Goal: Transaction & Acquisition: Purchase product/service

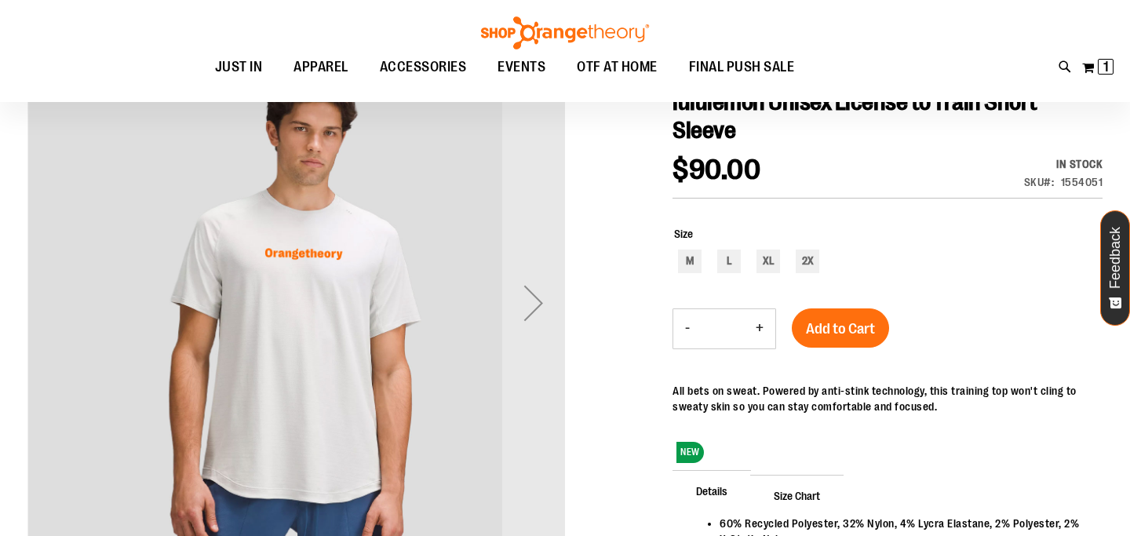
scroll to position [194, 0]
click at [1109, 74] on span "1 1 items" at bounding box center [1106, 67] width 16 height 16
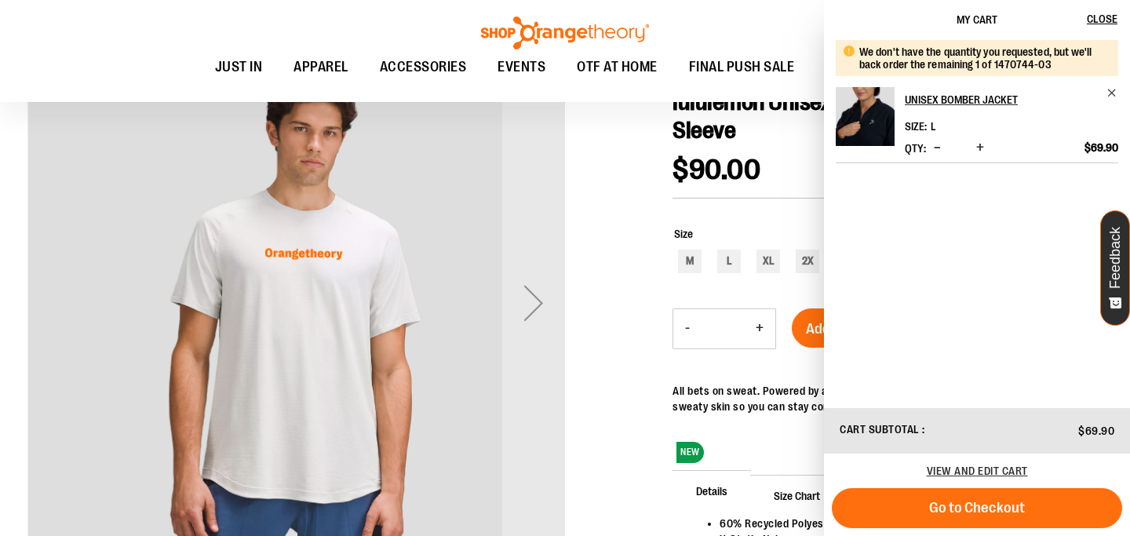
scroll to position [185, 0]
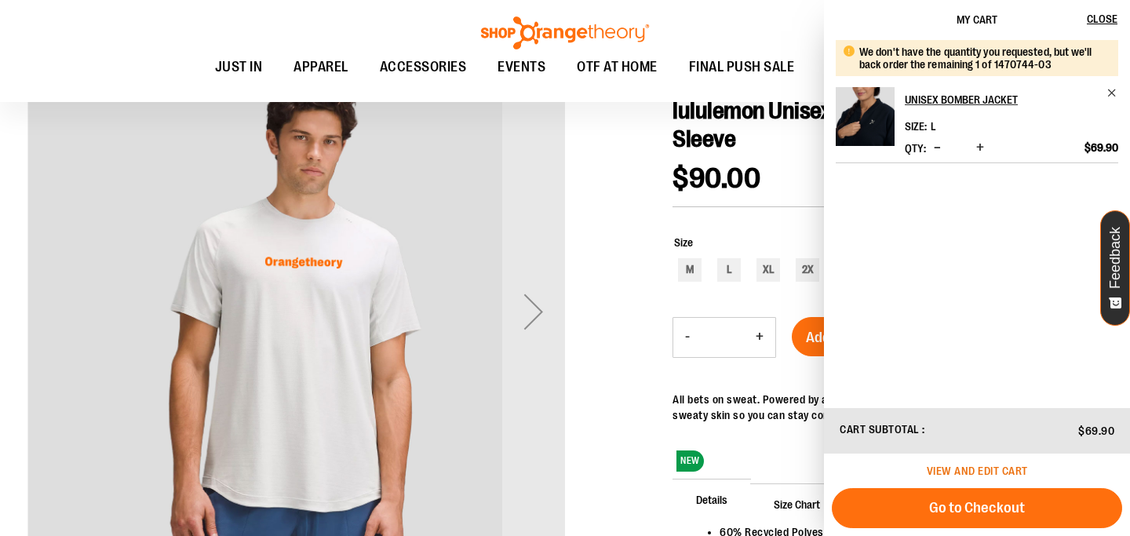
click at [953, 472] on span "View and edit cart" at bounding box center [977, 471] width 101 height 13
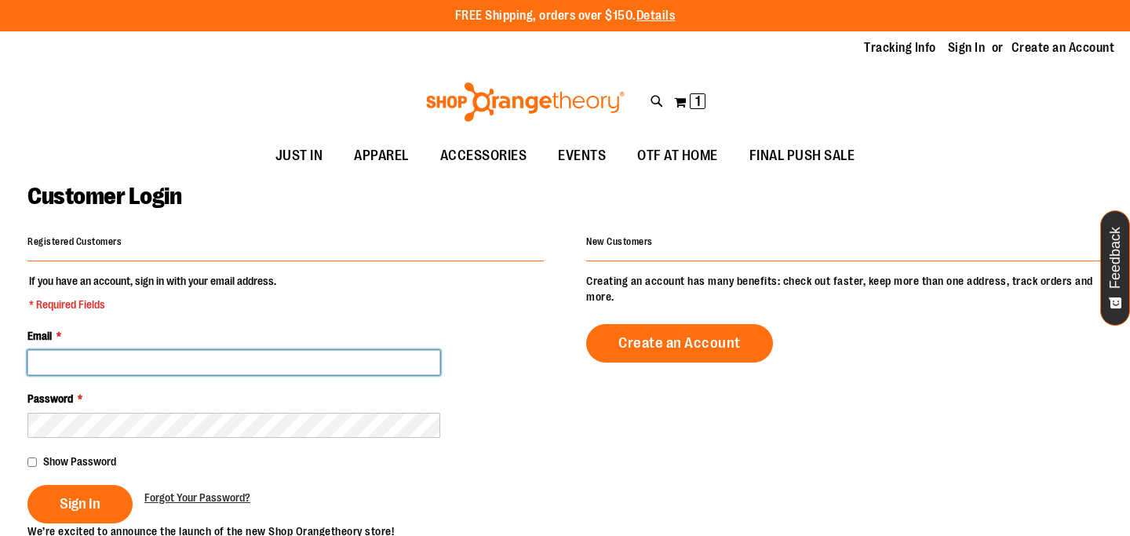
type input "**********"
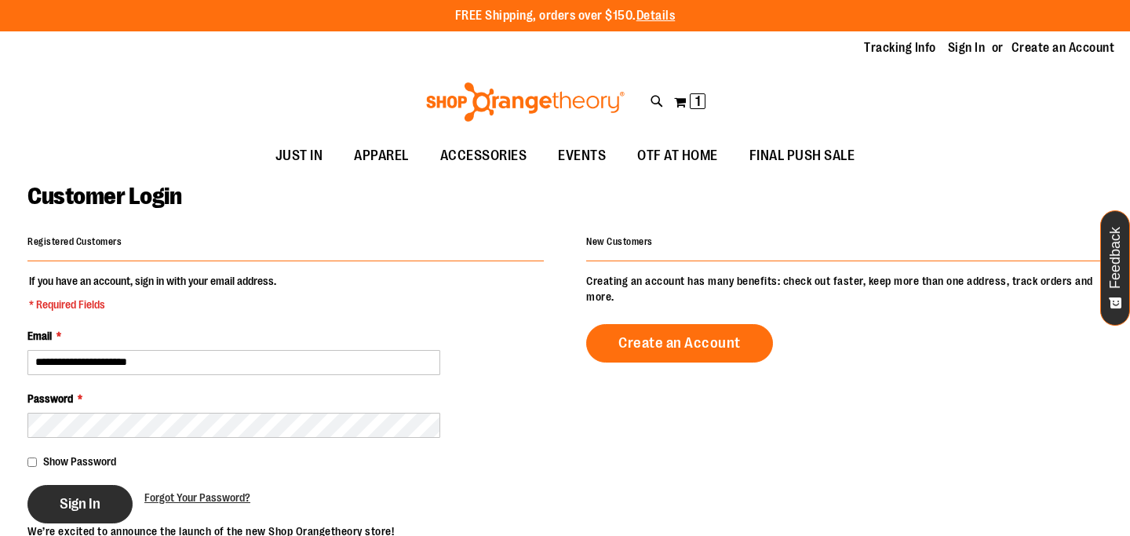
click at [97, 488] on button "Sign In" at bounding box center [79, 504] width 105 height 38
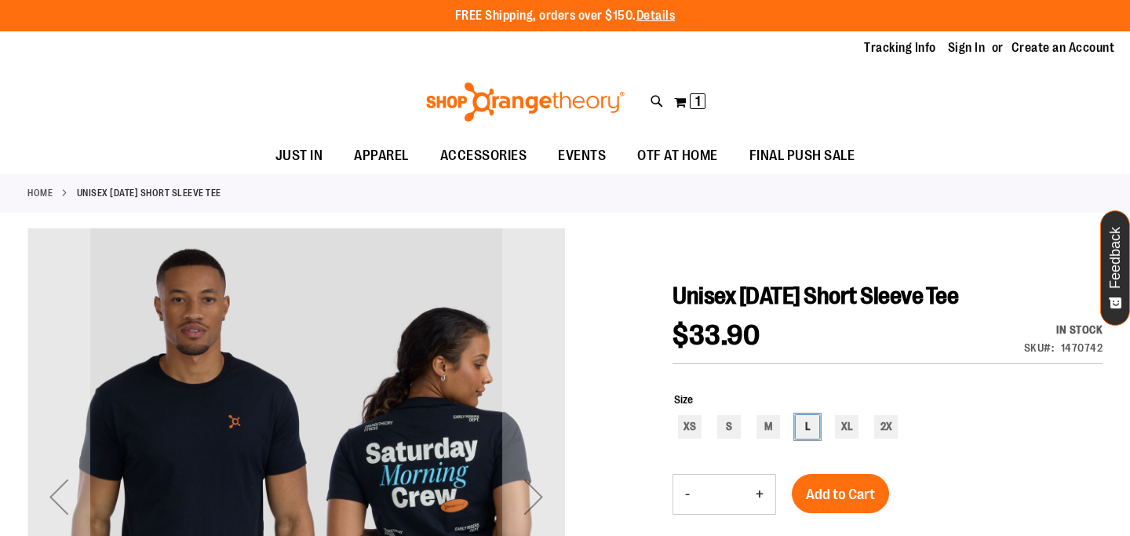
click at [809, 421] on div "L" at bounding box center [808, 427] width 24 height 24
type input "***"
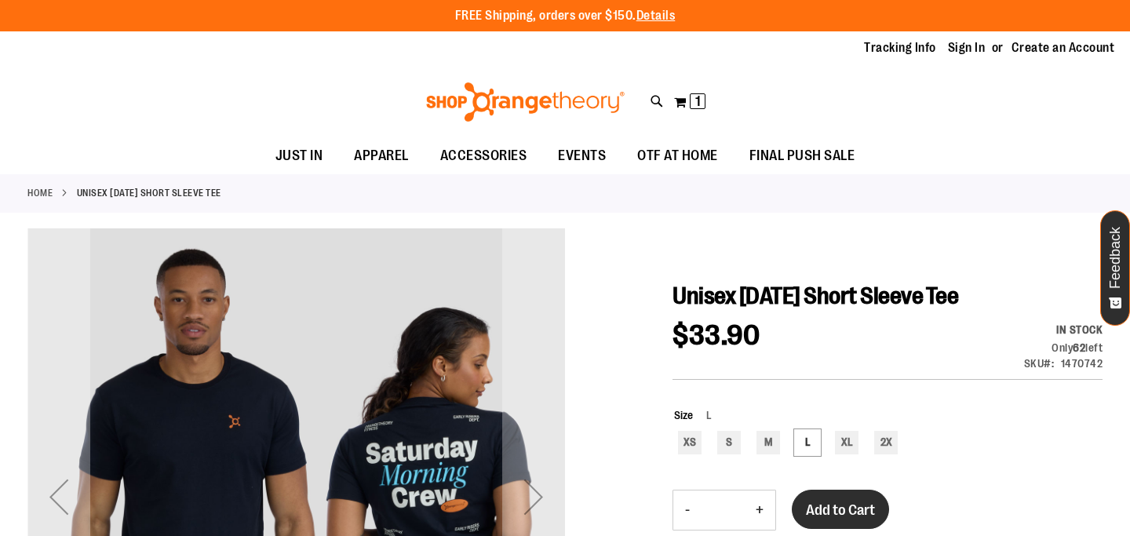
click at [831, 504] on span "Add to Cart" at bounding box center [840, 509] width 69 height 17
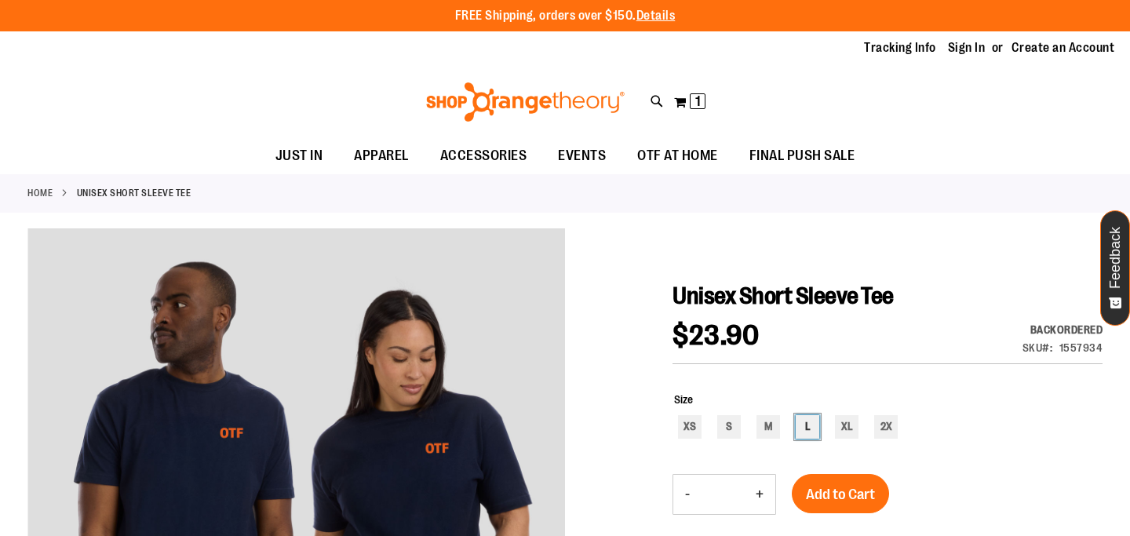
click at [810, 431] on div "L" at bounding box center [808, 427] width 24 height 24
type input "***"
click at [829, 486] on span "Add to Cart" at bounding box center [840, 494] width 69 height 17
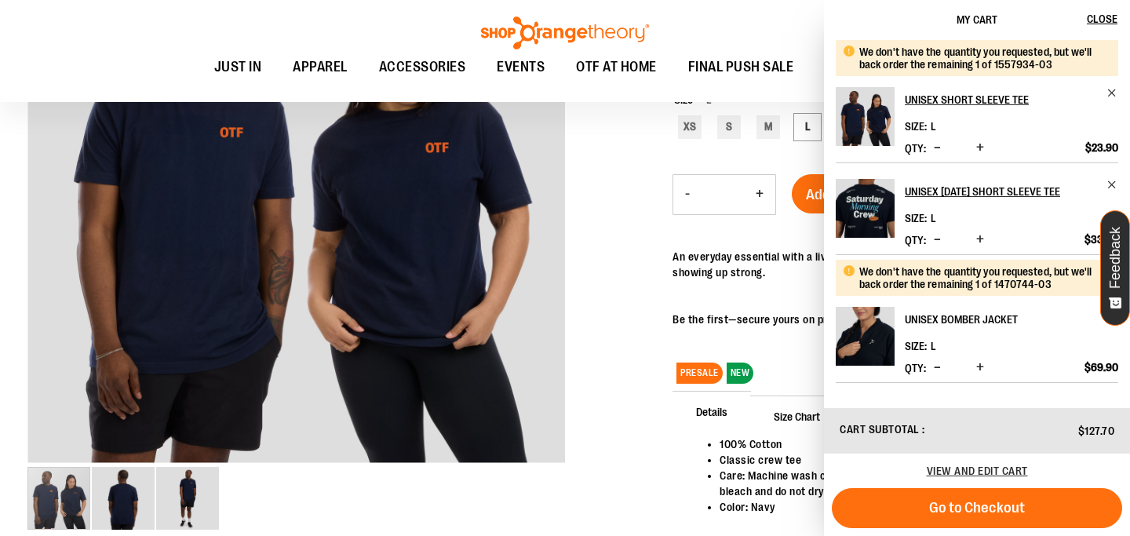
scroll to position [301, 0]
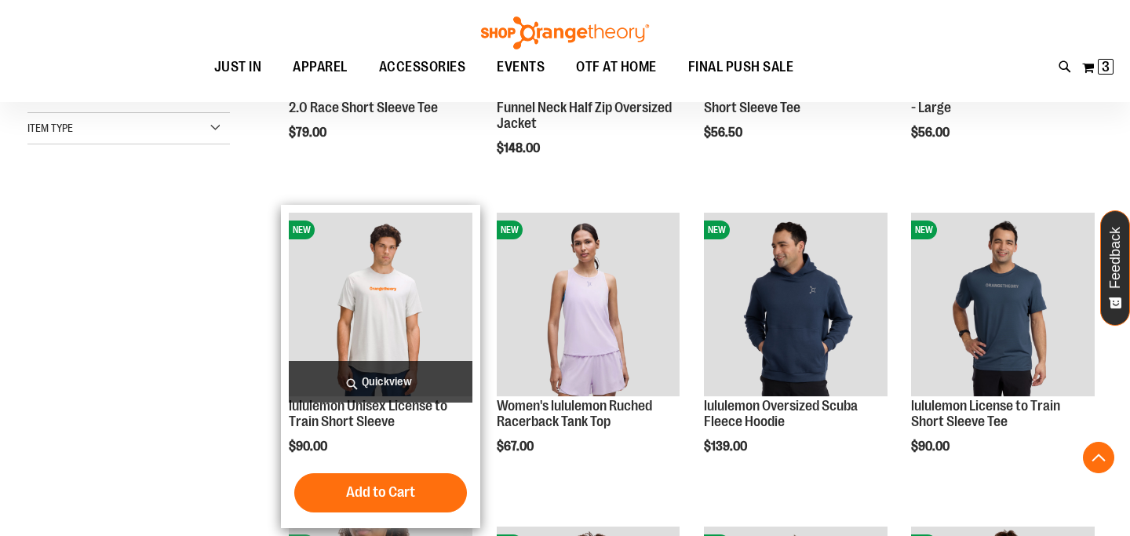
scroll to position [257, 0]
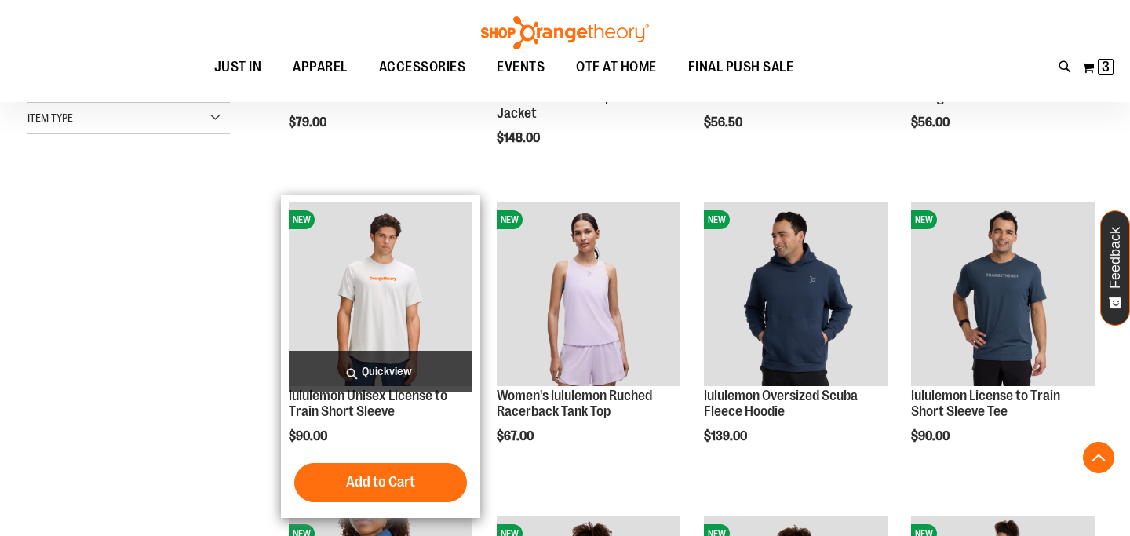
click at [413, 327] on img "product" at bounding box center [381, 294] width 184 height 184
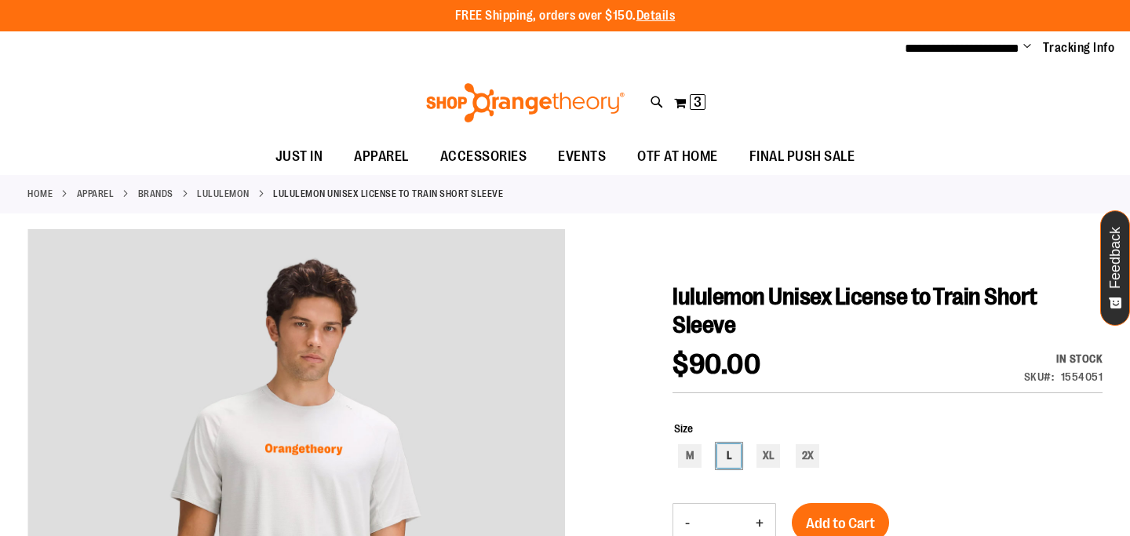
click at [727, 448] on div "L" at bounding box center [729, 456] width 24 height 24
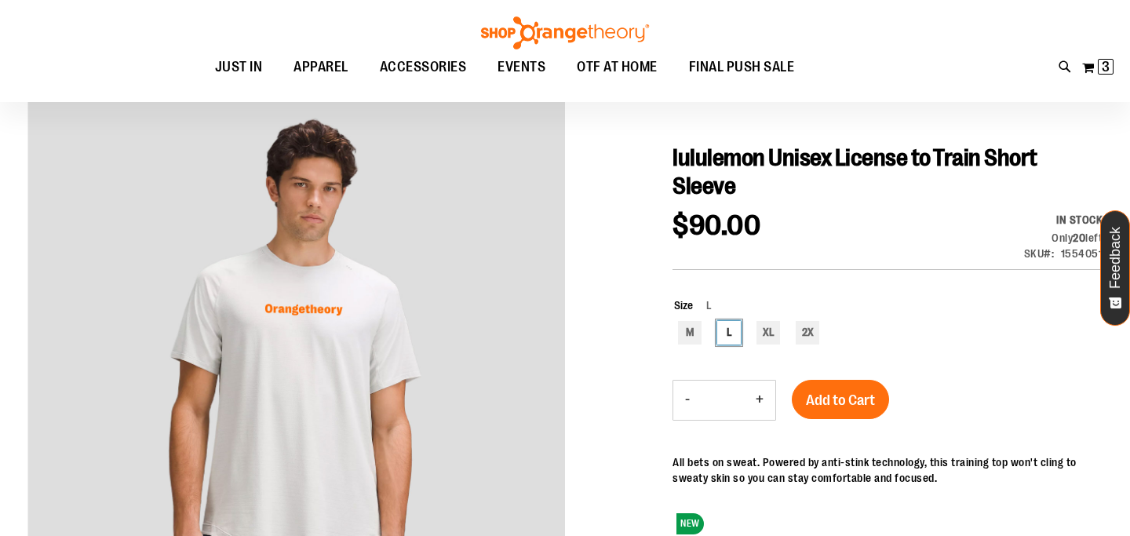
scroll to position [150, 0]
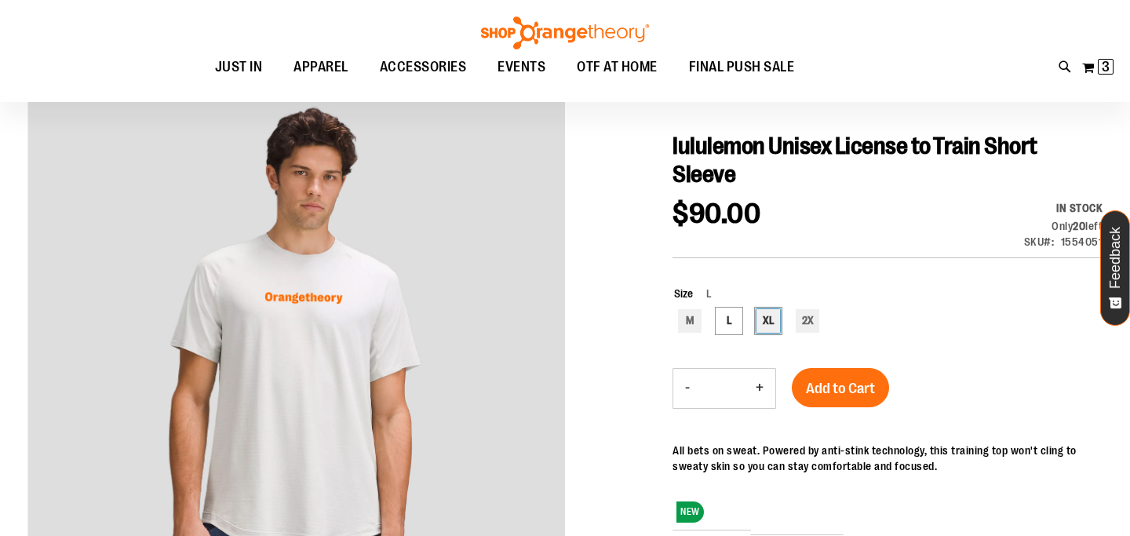
click at [760, 326] on div "XL" at bounding box center [769, 321] width 24 height 24
click at [723, 323] on div "L" at bounding box center [729, 321] width 24 height 24
type input "***"
click at [835, 398] on button "Add to Cart" at bounding box center [840, 387] width 97 height 39
click at [1097, 67] on button "My Cart 3 3 items" at bounding box center [1097, 67] width 33 height 25
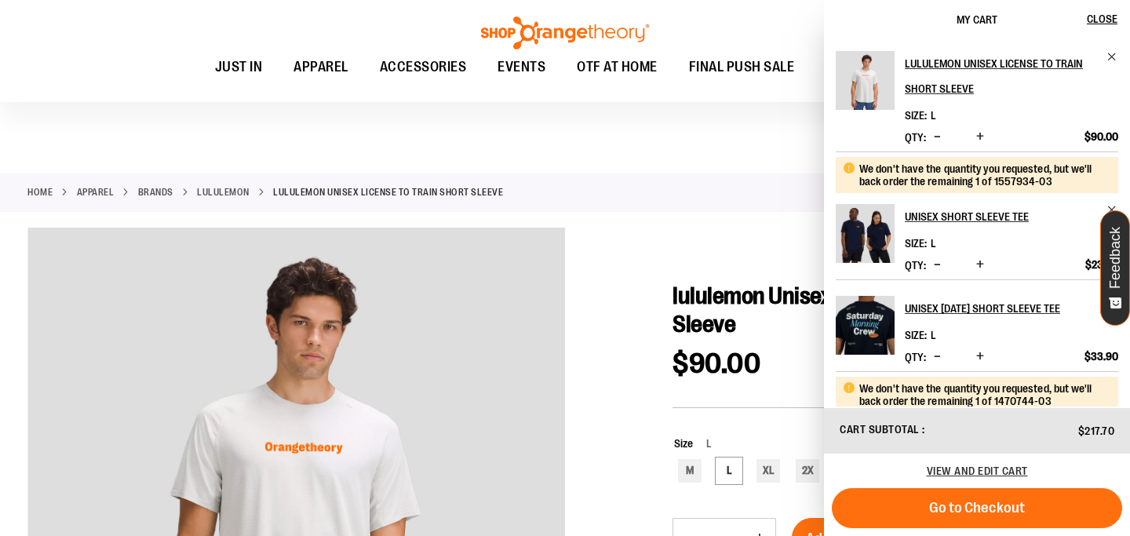
scroll to position [144, 0]
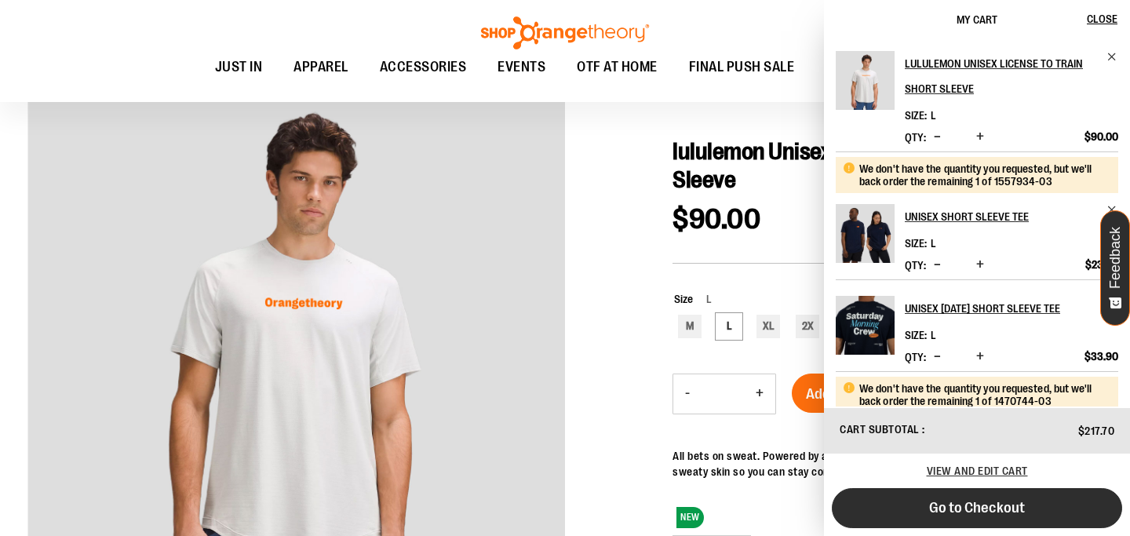
click at [935, 500] on span "Go to Checkout" at bounding box center [977, 507] width 96 height 17
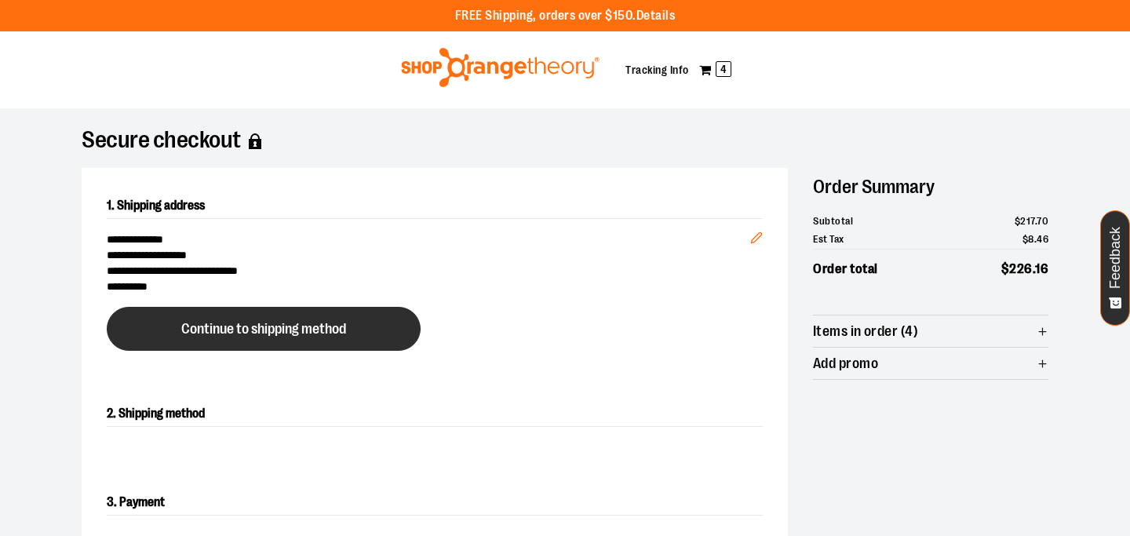
click at [343, 330] on span "Continue to shipping method" at bounding box center [263, 329] width 165 height 15
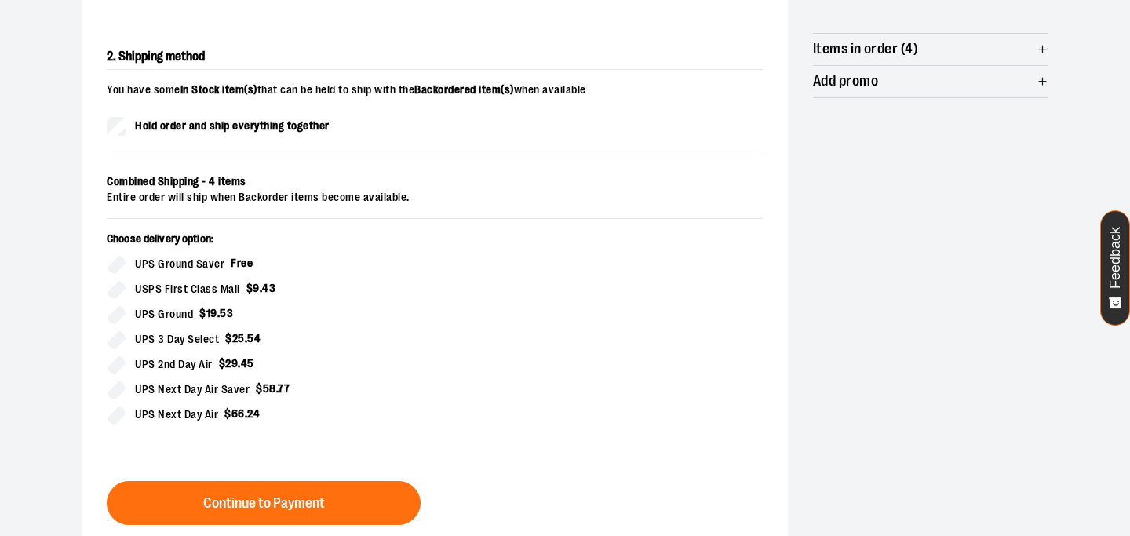
scroll to position [311, 0]
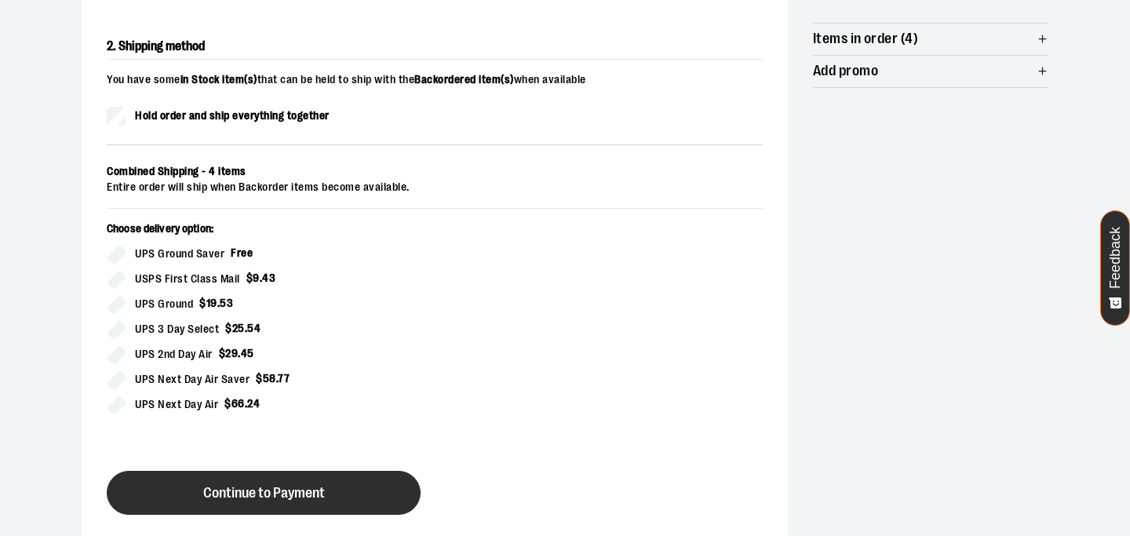
click at [235, 474] on button "Continue to Payment" at bounding box center [264, 493] width 314 height 44
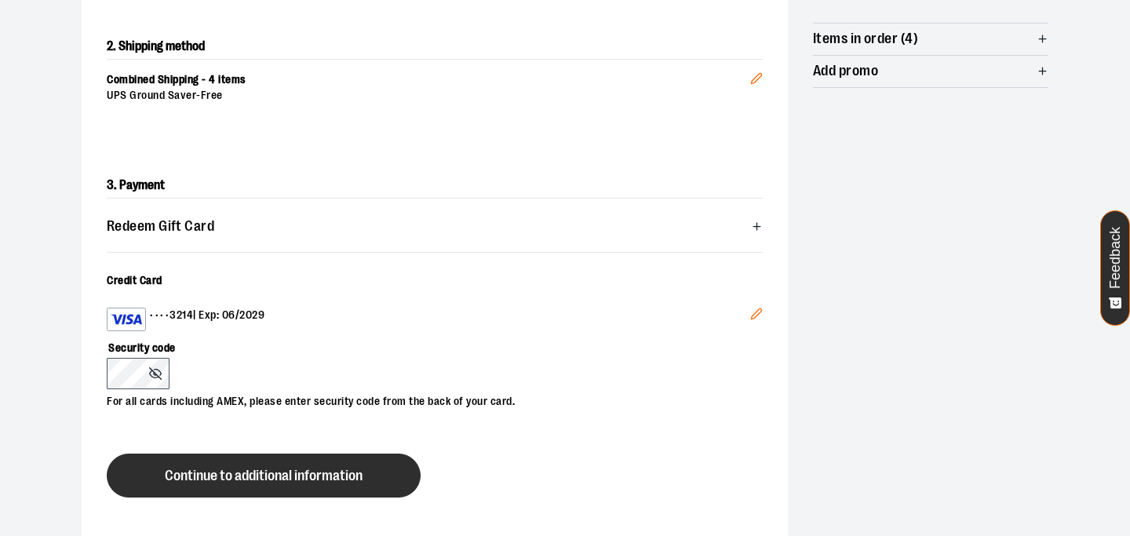
click at [172, 468] on span "Continue to additional information" at bounding box center [264, 475] width 198 height 15
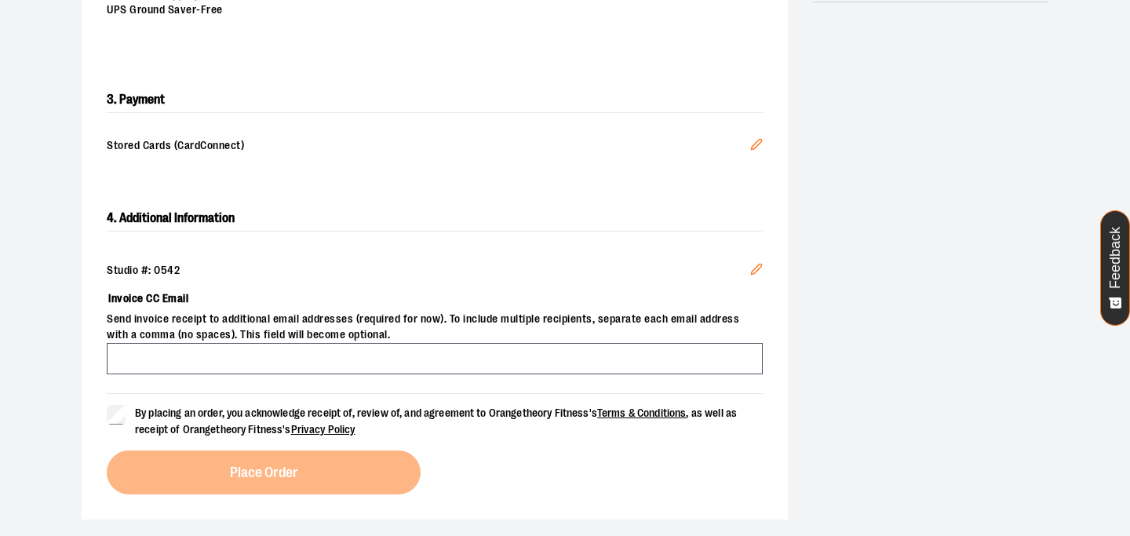
scroll to position [398, 0]
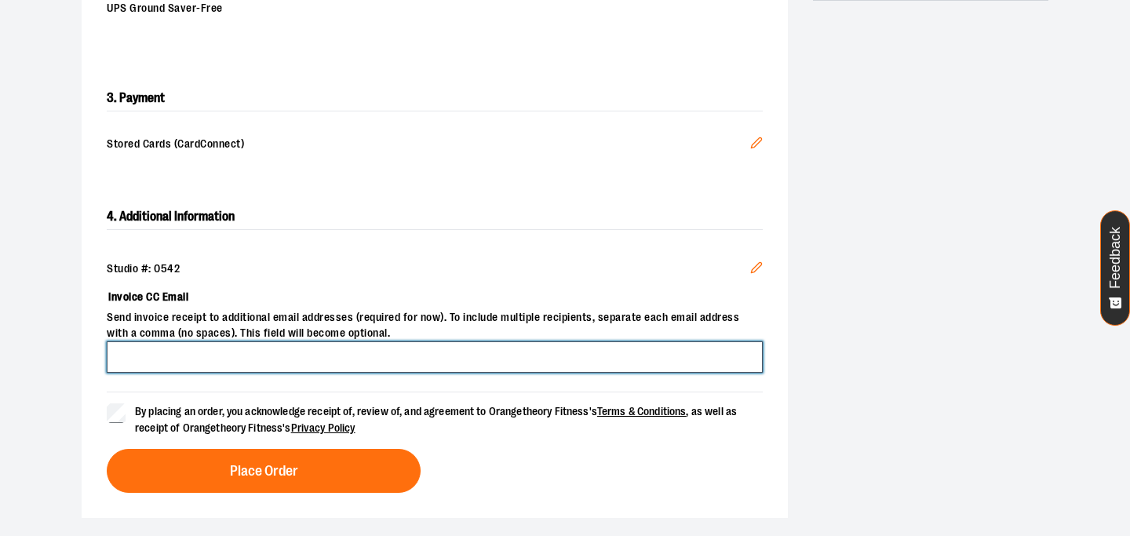
click at [163, 353] on input "Invoice CC Email" at bounding box center [435, 356] width 656 height 31
type input "**********"
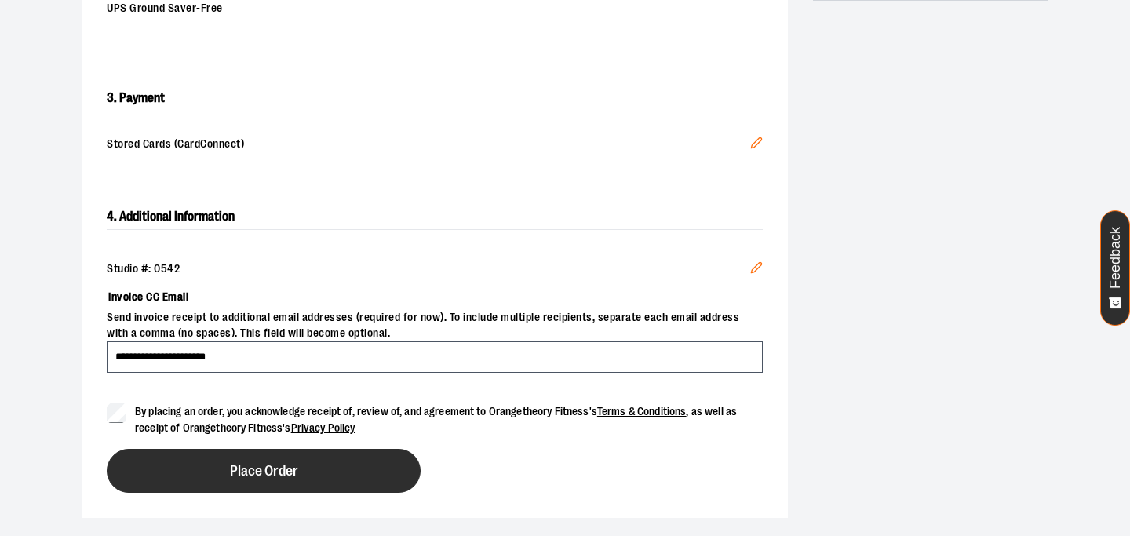
click at [193, 461] on button "Place Order" at bounding box center [264, 471] width 314 height 44
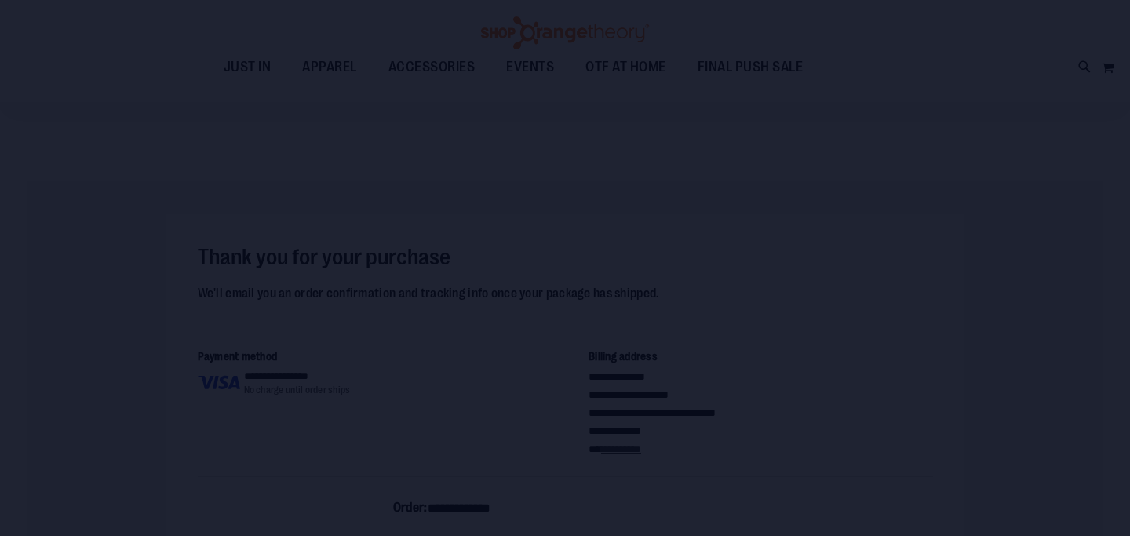
scroll to position [5, 0]
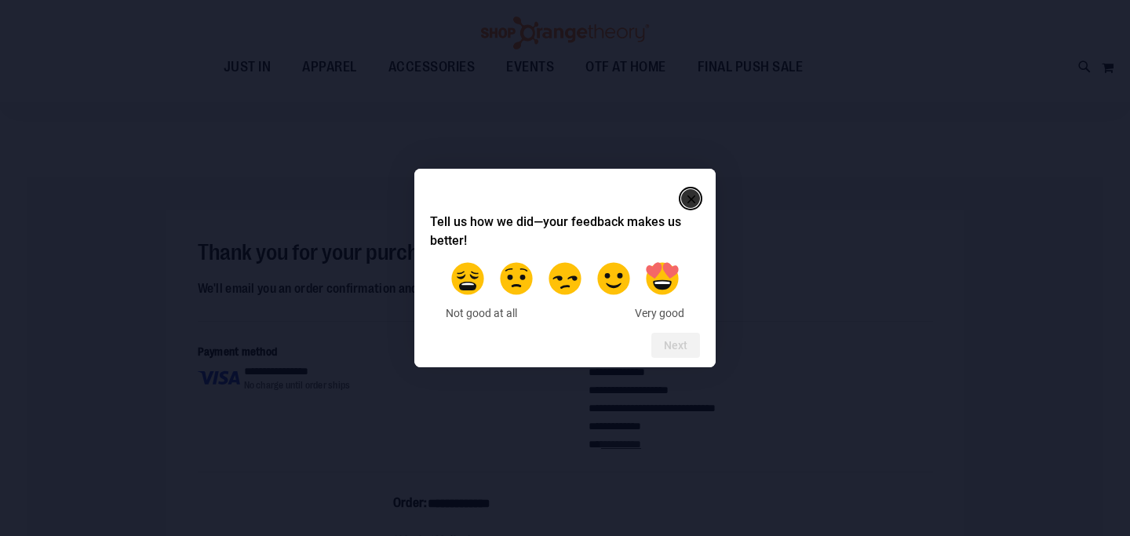
click at [694, 195] on rect "Close" at bounding box center [691, 199] width 19 height 19
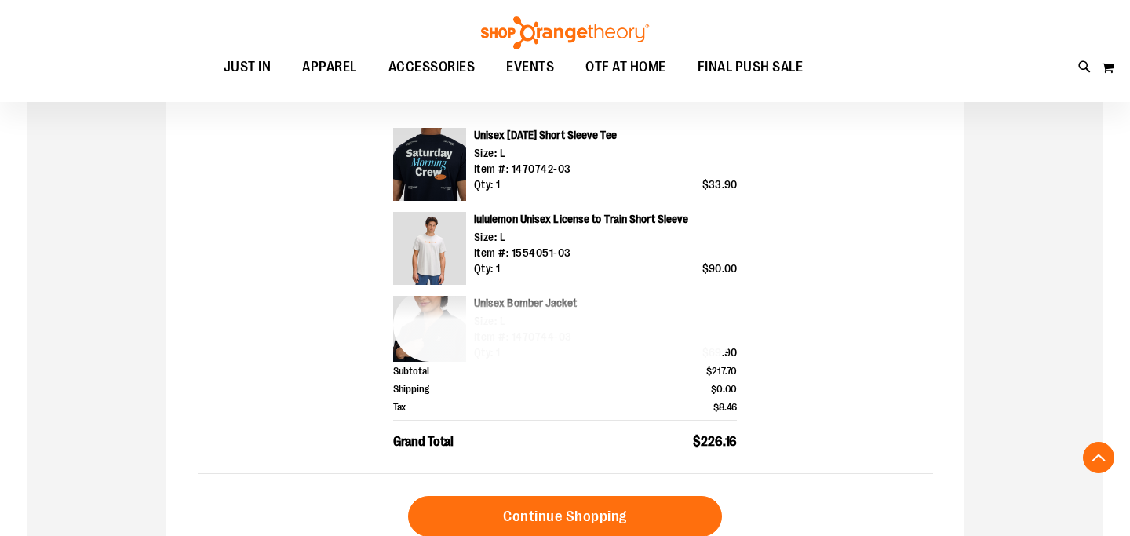
scroll to position [542, 0]
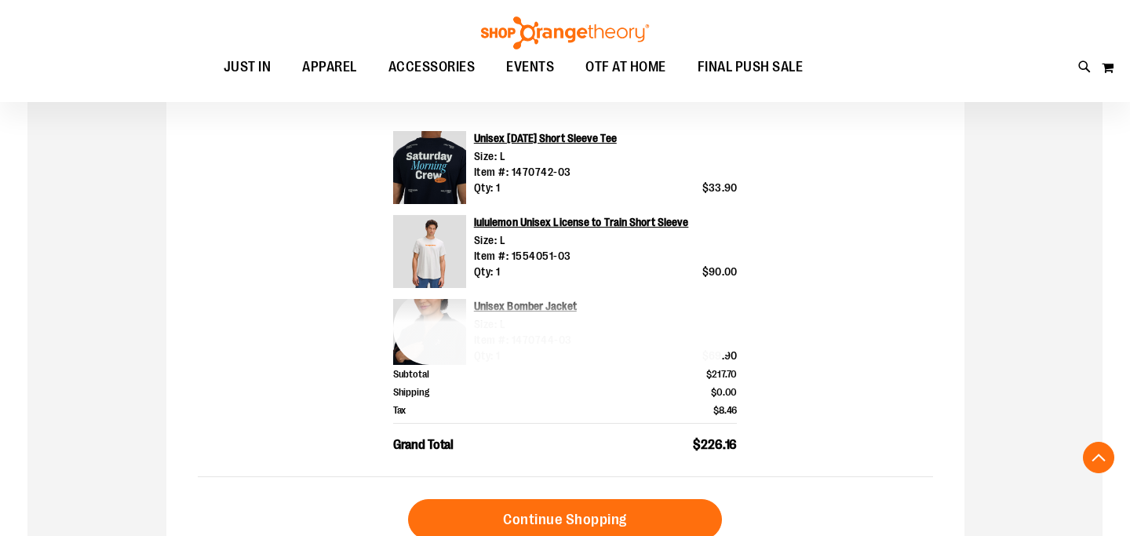
click at [596, 410] on div "Tax $8.46" at bounding box center [565, 410] width 345 height 18
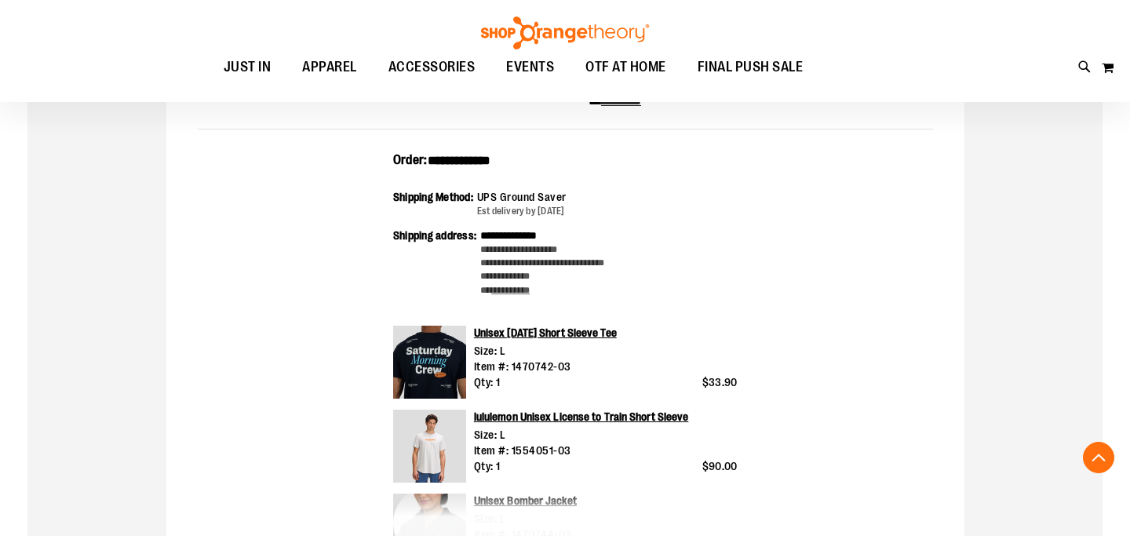
scroll to position [347, 0]
click at [534, 304] on div "**********" at bounding box center [565, 267] width 345 height 78
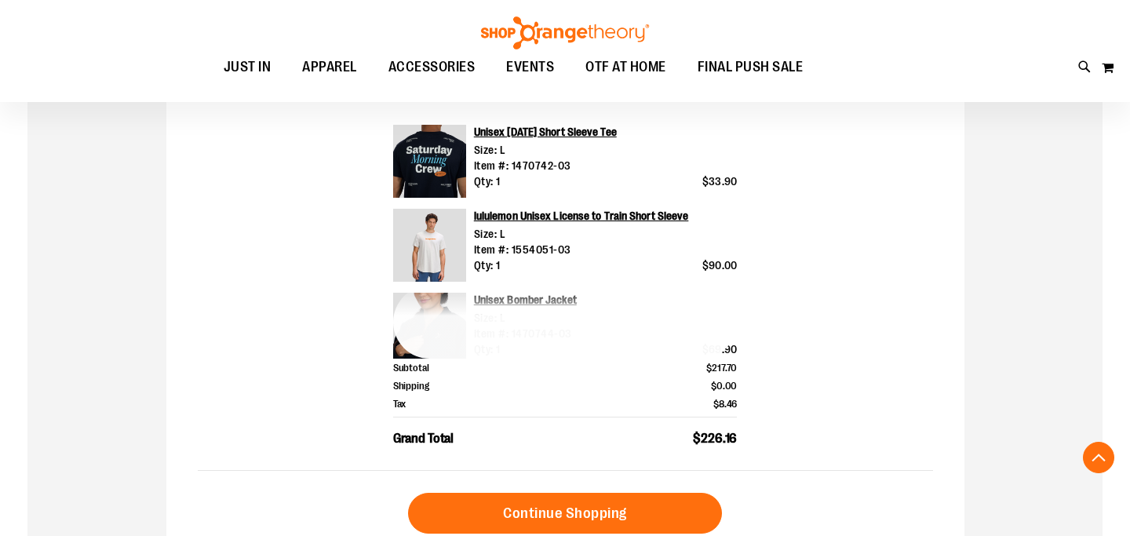
scroll to position [573, 0]
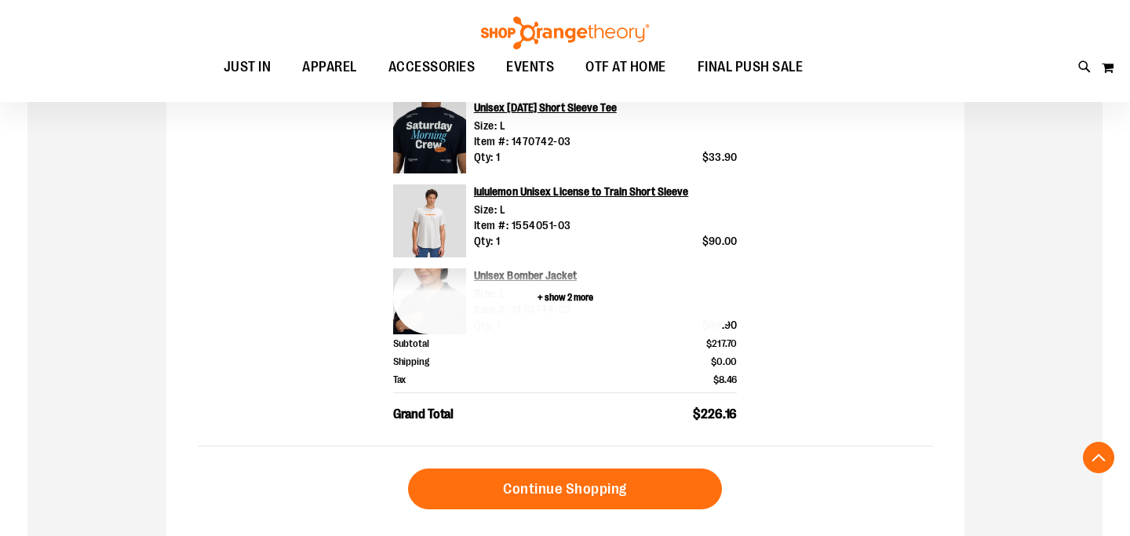
click at [540, 300] on button "+ show 2 more" at bounding box center [565, 297] width 345 height 73
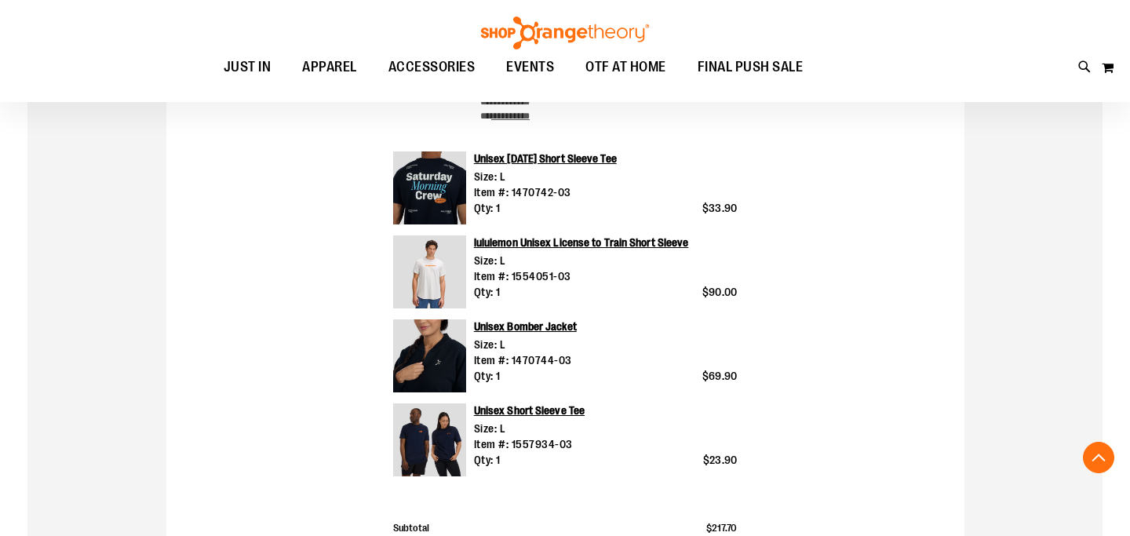
scroll to position [518, 0]
